Goal: Transaction & Acquisition: Purchase product/service

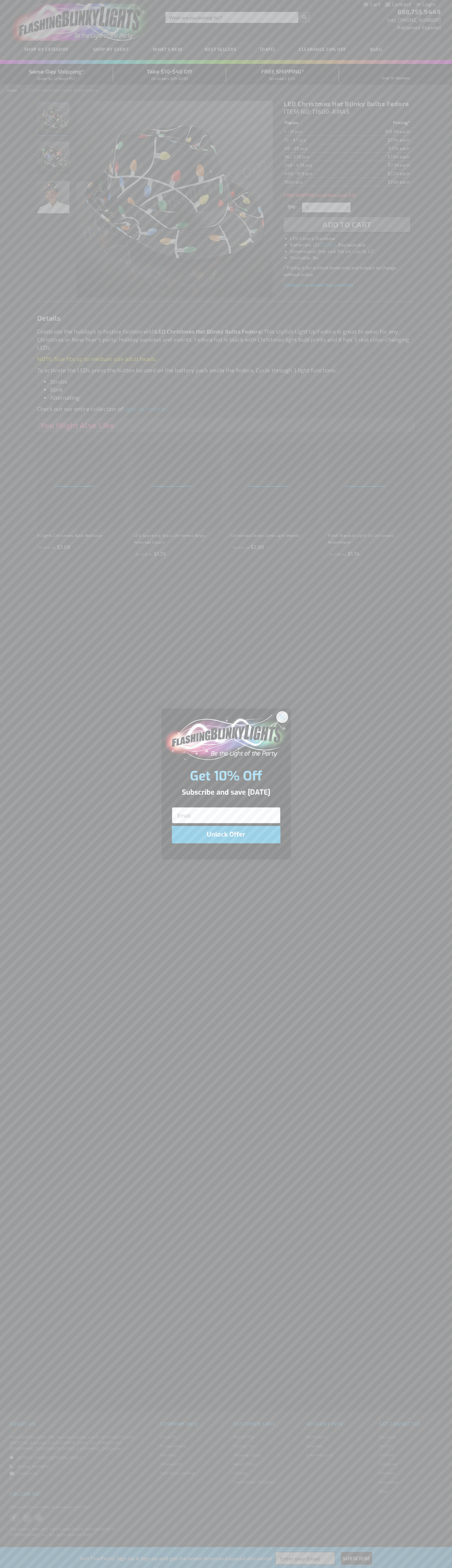
click at [282, 716] on icon "Close dialog" at bounding box center [281, 716] width 4 height 4
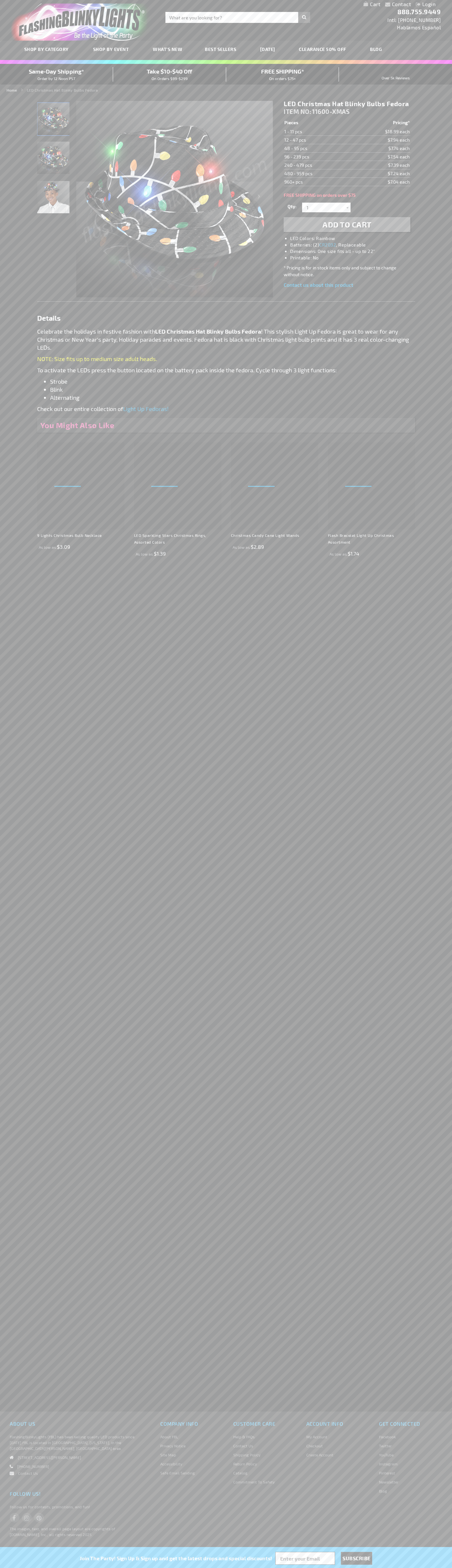
click at [347, 225] on span "Add to Cart" at bounding box center [347, 224] width 49 height 9
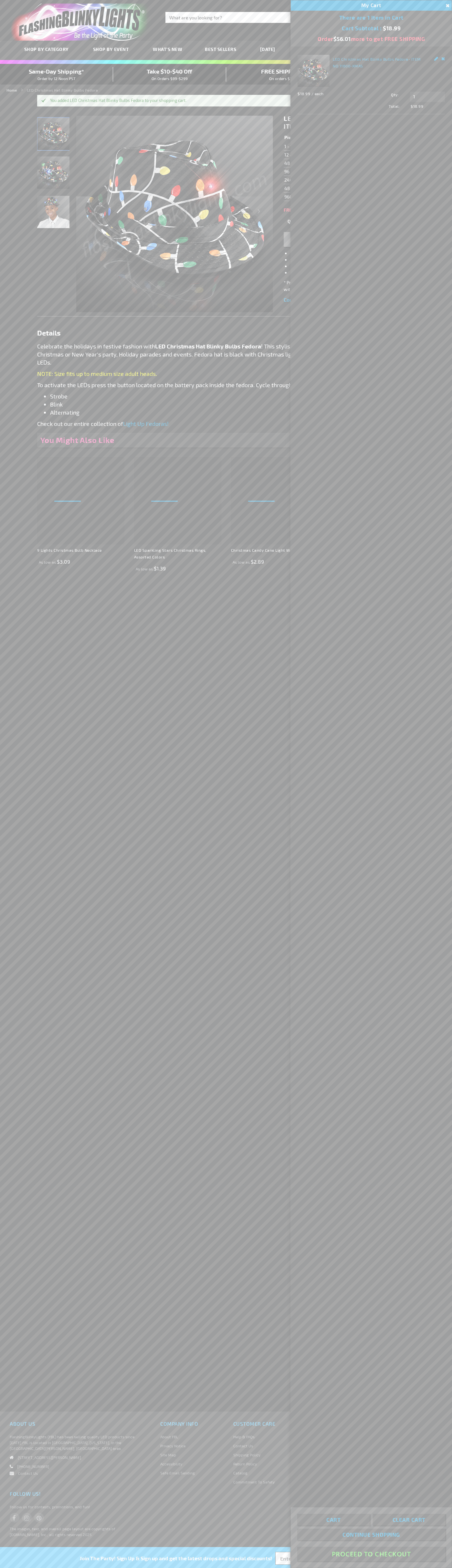
click at [371, 1554] on button "Proceed To Checkout" at bounding box center [371, 1554] width 148 height 15
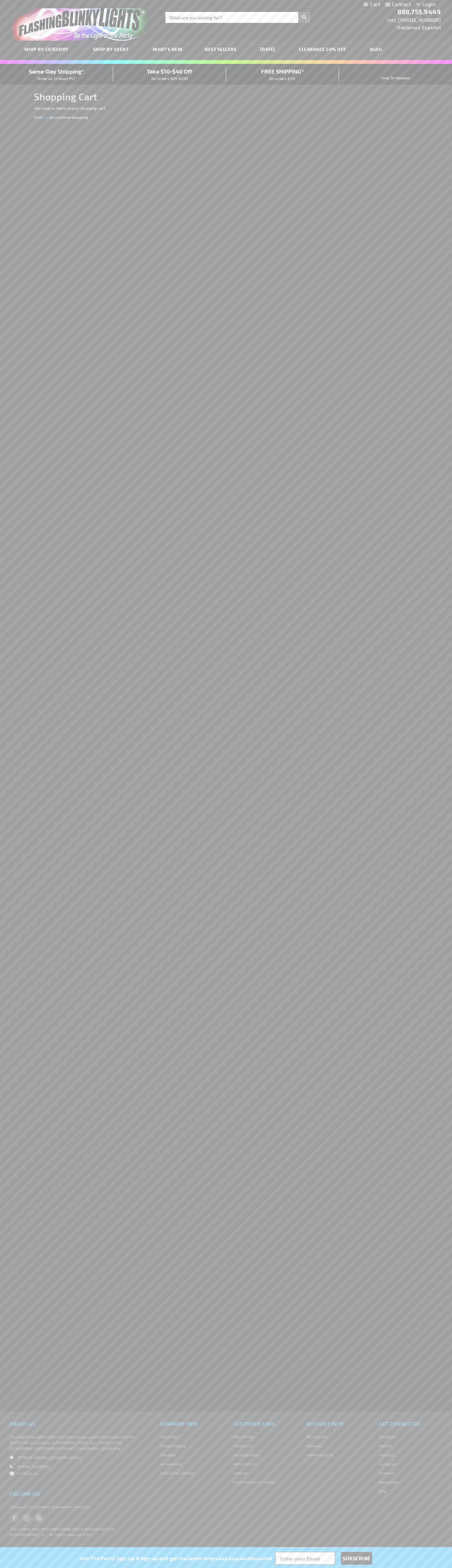
click at [57, 74] on span "Same-Day Shipping*" at bounding box center [56, 71] width 55 height 7
click at [447, 21] on div "Toggle Nav Search Search × Search 888.755.9449 Intl: 818-753-8303 Hablamos Espa…" at bounding box center [226, 20] width 452 height 41
click at [451, 356] on html "The store will not work correctly when cookies are disabled. Contact Compare Pr…" at bounding box center [226, 784] width 452 height 1568
click at [2, 1567] on html "The store will not work correctly when cookies are disabled. Contact Compare Pr…" at bounding box center [226, 784] width 452 height 1568
click at [18, 46] on div "SHOP BY CATEGORY SHOP BY EVENT WHAT'S NEW BEST SELLERS HALLOWEEN CLEARANCE 50% …" at bounding box center [226, 51] width 452 height 19
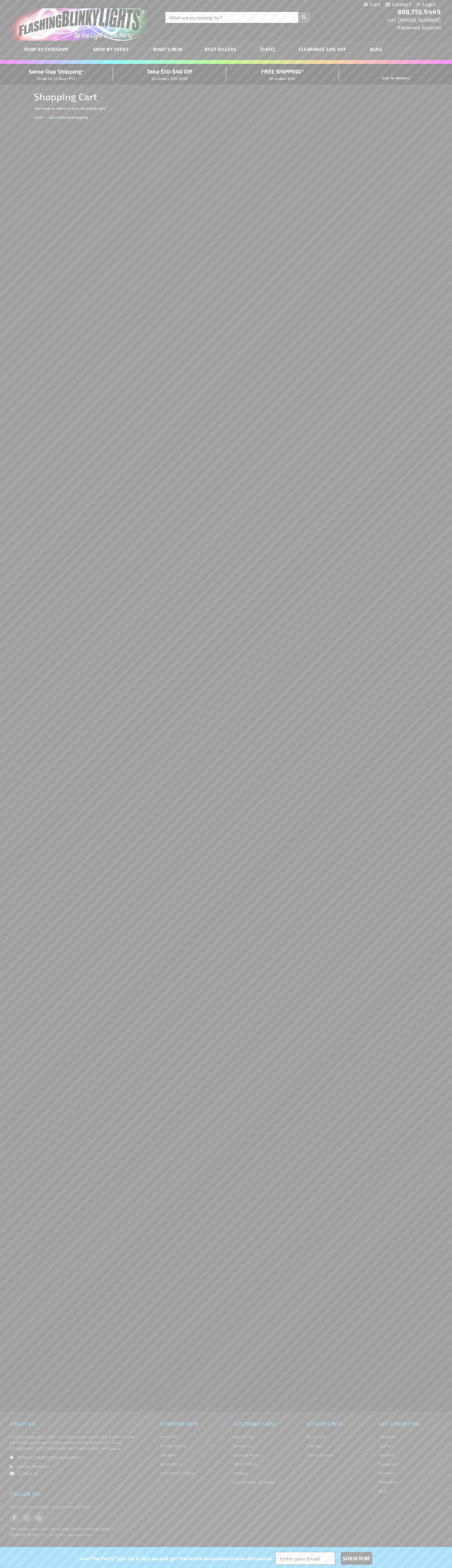
click at [57, 74] on span "Same-Day Shipping*" at bounding box center [56, 71] width 55 height 7
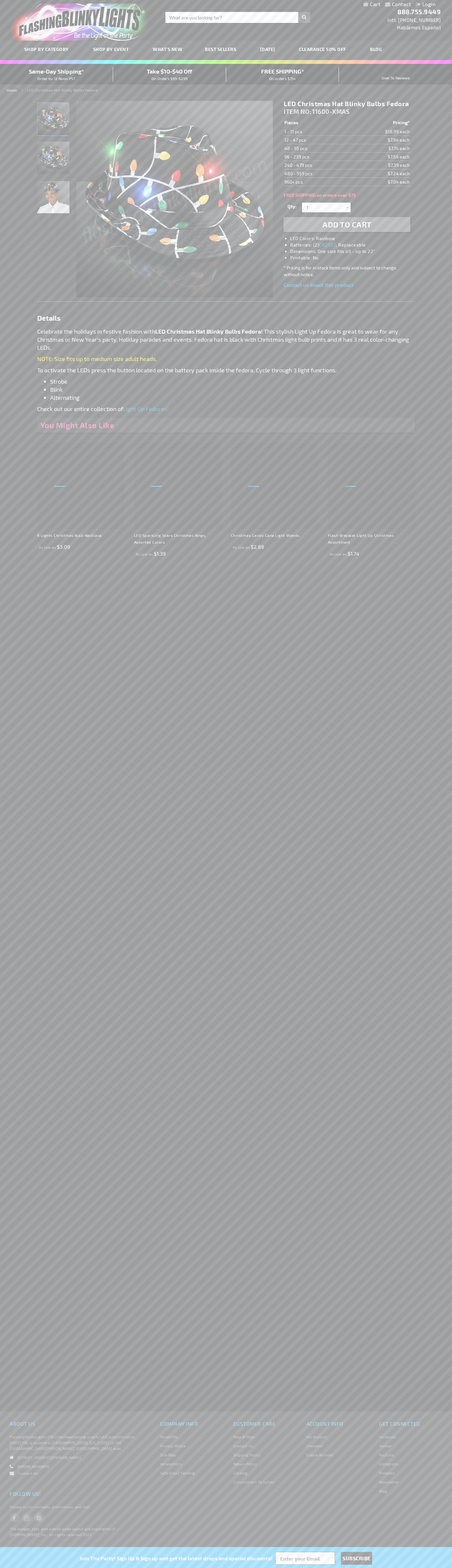
click at [54, 121] on img "LED Christmas Hat Blinky Bulbs Fedora" at bounding box center [53, 119] width 32 height 32
click at [298, 111] on span "ITEM NO:" at bounding box center [297, 111] width 27 height 7
click at [317, 131] on td "1 - 11 pcs" at bounding box center [317, 131] width 67 height 9
click at [317, 140] on td "12 - 47 pcs" at bounding box center [317, 140] width 67 height 9
click at [317, 149] on td "48 - 95 pcs" at bounding box center [317, 149] width 67 height 9
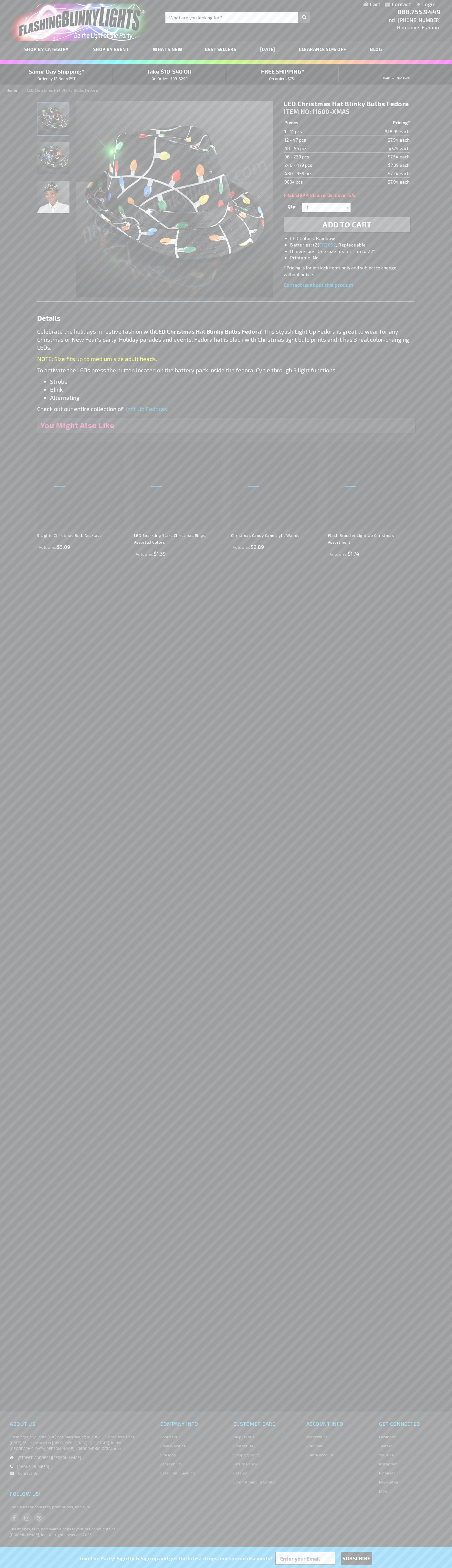
click at [317, 157] on td "96 - 239 pcs" at bounding box center [317, 157] width 67 height 9
click at [317, 165] on td "240 - 479 pcs" at bounding box center [317, 165] width 67 height 9
click at [317, 173] on td "480 - 959 pcs" at bounding box center [317, 173] width 67 height 9
click at [317, 182] on td "960+ pcs" at bounding box center [317, 182] width 67 height 9
click at [327, 208] on input "1" at bounding box center [327, 208] width 47 height 10
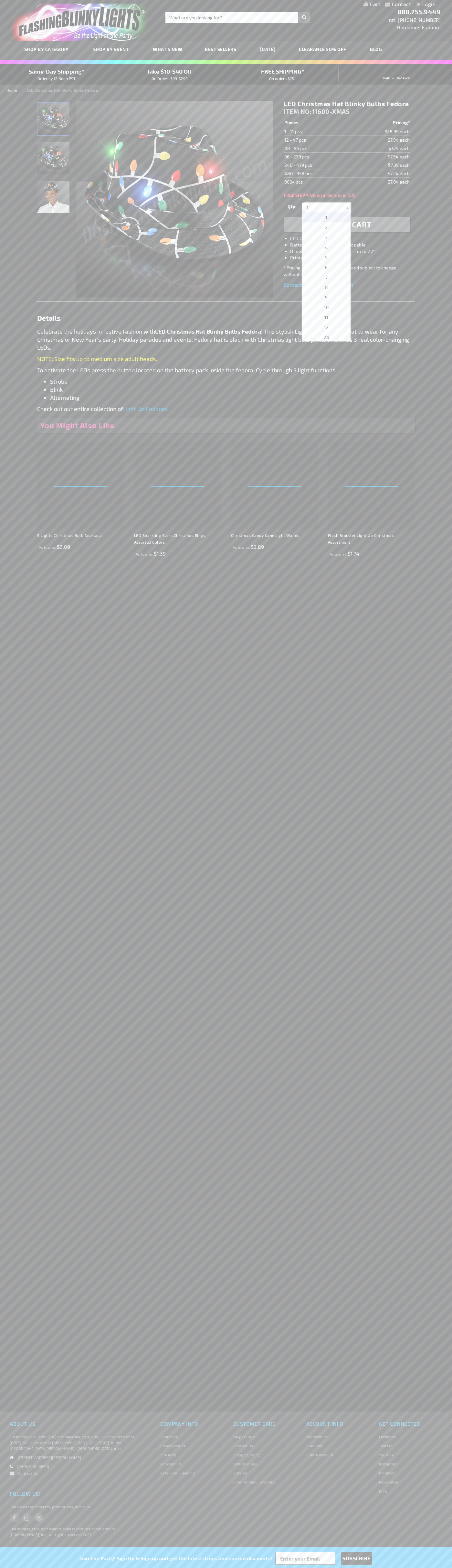
scroll to position [2651, 0]
click at [324, 277] on span "3780" at bounding box center [326, 276] width 10 height 5
type input "3780"
click at [347, 225] on span "Add to Cart" at bounding box center [347, 224] width 49 height 9
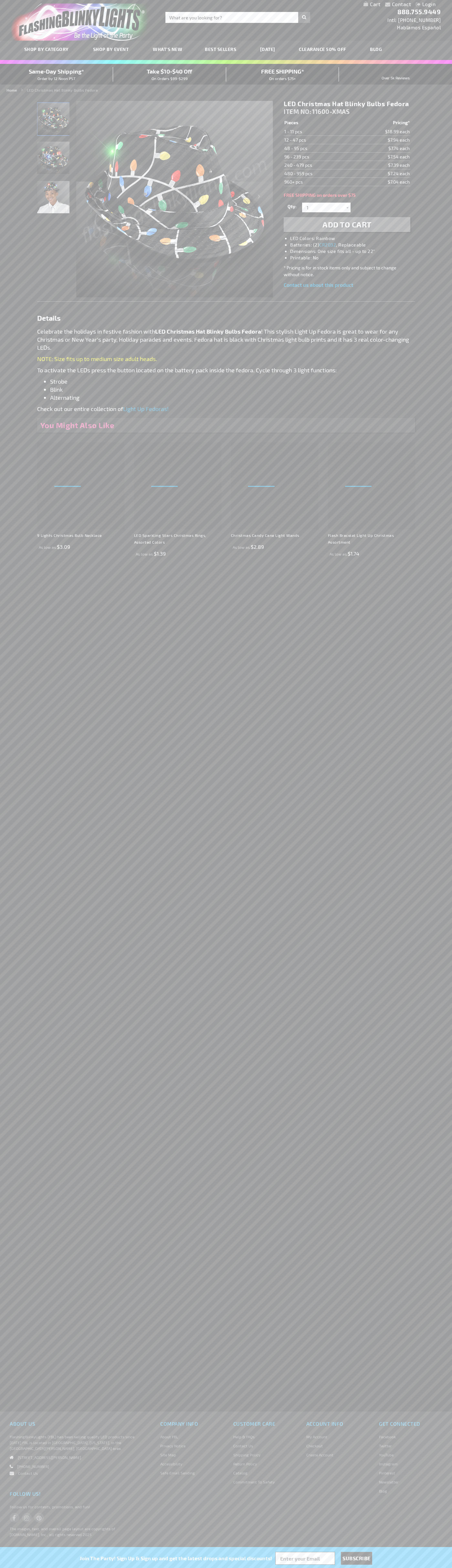
click at [372, 4] on link "My Cart" at bounding box center [372, 4] width 17 height 6
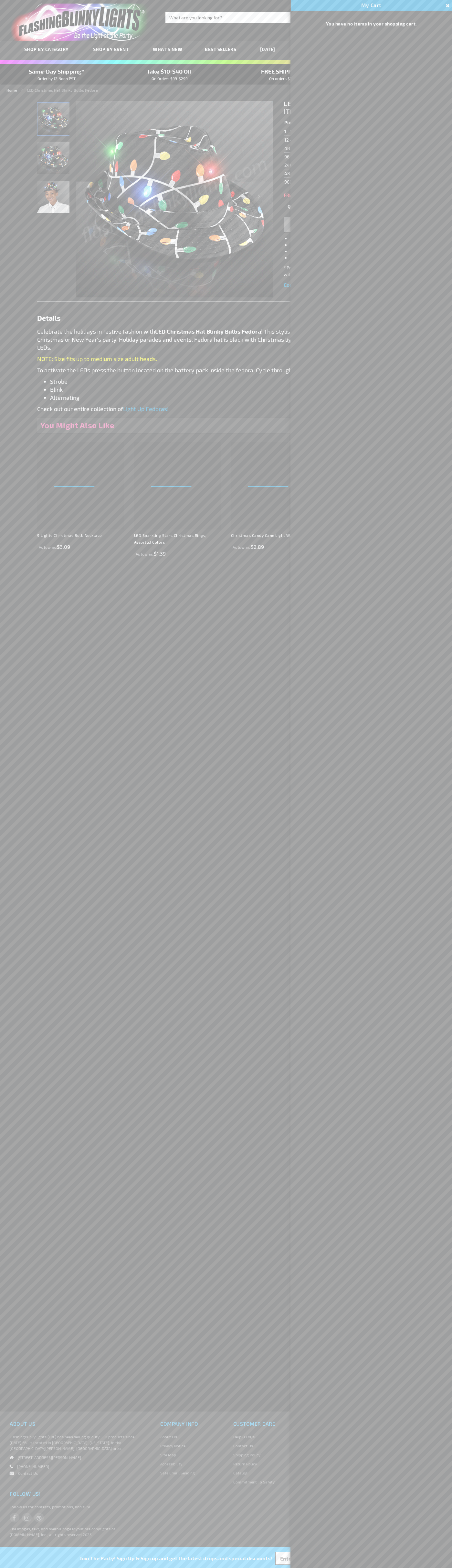
click at [57, 74] on span "Same-Day Shipping*" at bounding box center [56, 71] width 55 height 7
